Goal: Navigation & Orientation: Find specific page/section

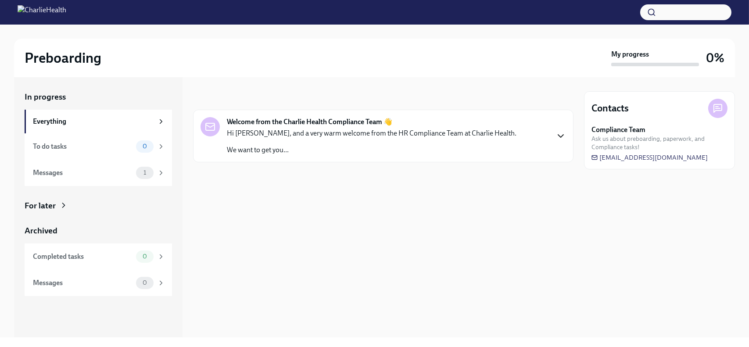
click at [559, 133] on icon "button" at bounding box center [561, 136] width 11 height 11
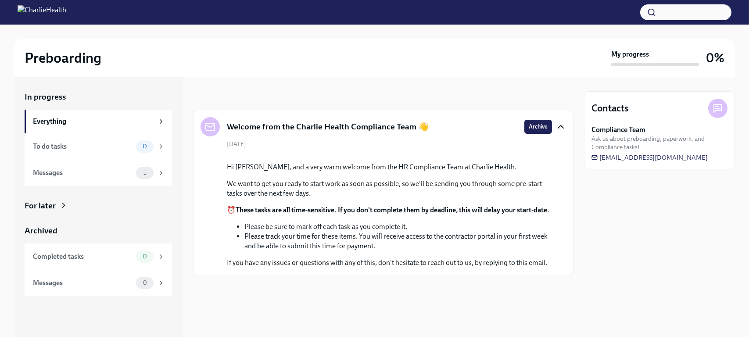
scroll to position [76, 0]
click at [46, 119] on div "Everything" at bounding box center [93, 122] width 121 height 10
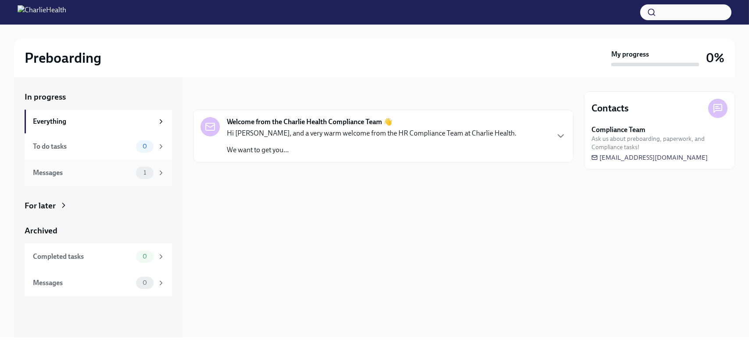
click at [47, 178] on div "Messages 1" at bounding box center [99, 173] width 132 height 12
click at [146, 176] on div "1" at bounding box center [145, 173] width 18 height 12
click at [162, 170] on icon at bounding box center [161, 173] width 8 height 8
click at [565, 133] on icon "button" at bounding box center [561, 136] width 11 height 11
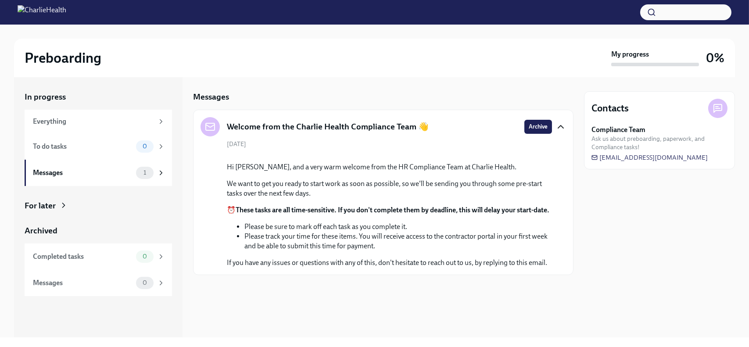
scroll to position [76, 0]
